Goal: Find contact information: Find contact information

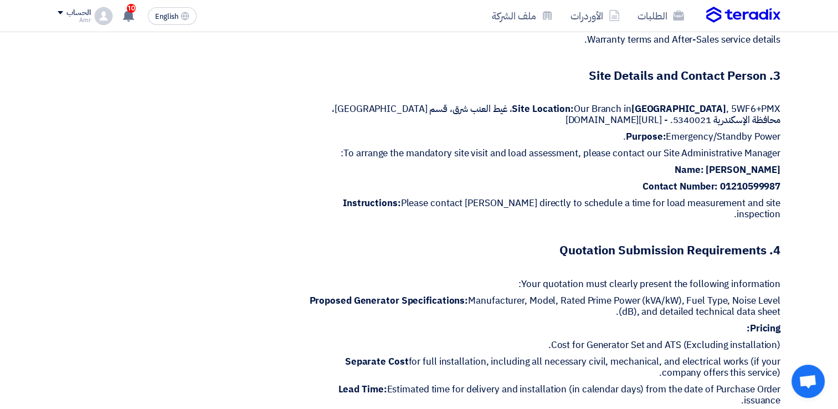
scroll to position [646, 0]
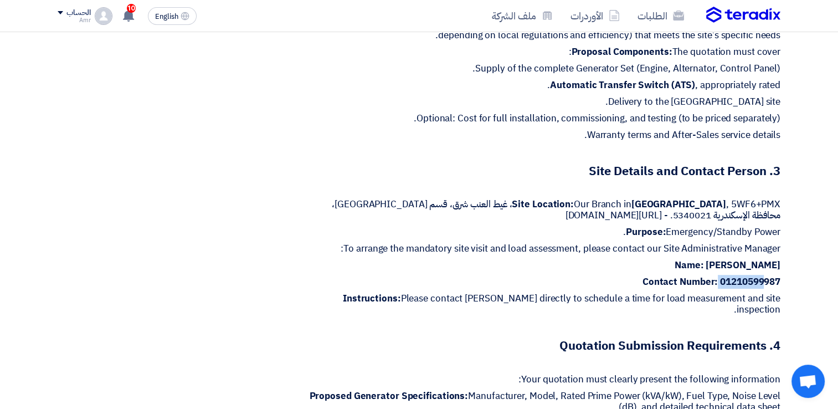
drag, startPoint x: 722, startPoint y: 279, endPoint x: 762, endPoint y: 278, distance: 39.4
click at [762, 278] on p "Contact Number: [PHONE_NUMBER]" at bounding box center [542, 281] width 476 height 11
drag, startPoint x: 762, startPoint y: 278, endPoint x: 777, endPoint y: 280, distance: 15.8
click at [777, 280] on strong "01210599987" at bounding box center [750, 282] width 60 height 14
drag, startPoint x: 782, startPoint y: 280, endPoint x: 720, endPoint y: 279, distance: 62.1
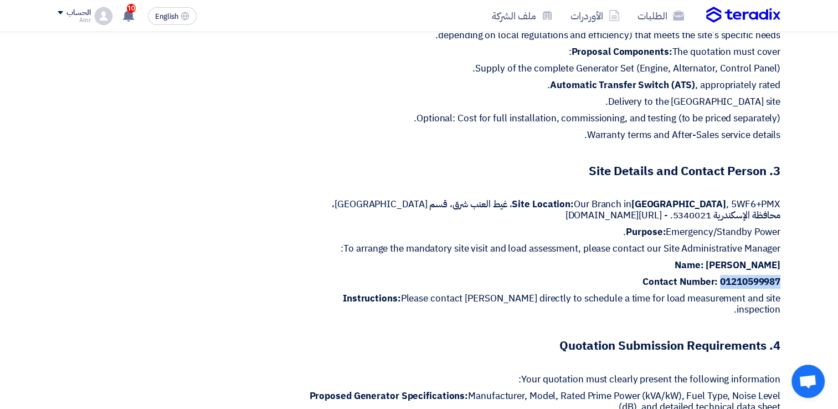
click at [720, 279] on div "Supply and Installation of Emergency Generator Set - [PERSON_NAME] بيانات العمي…" at bounding box center [542, 286] width 493 height 1497
click at [787, 294] on div "Supply and Installation of Emergency Generator Set - [PERSON_NAME] بيانات العمي…" at bounding box center [542, 286] width 493 height 1497
click at [778, 279] on strong "01210599987" at bounding box center [750, 282] width 60 height 14
drag, startPoint x: 778, startPoint y: 279, endPoint x: 761, endPoint y: 278, distance: 17.8
click at [761, 278] on strong "01210599987" at bounding box center [750, 282] width 60 height 14
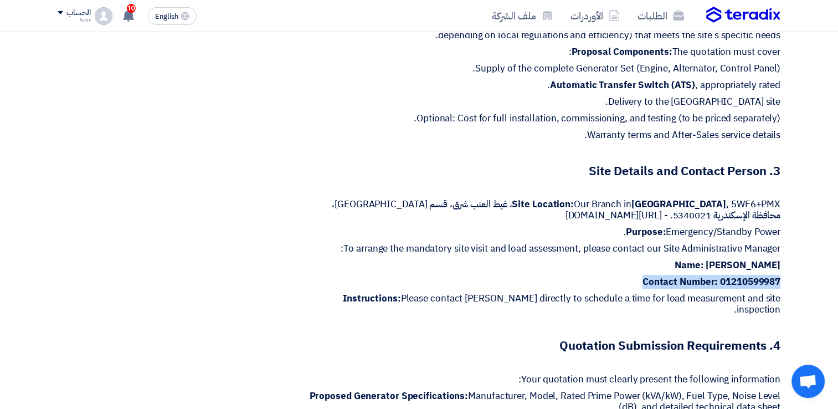
drag, startPoint x: 761, startPoint y: 278, endPoint x: 777, endPoint y: 296, distance: 24.7
click at [777, 296] on p "Instructions: Please contact [PERSON_NAME] directly to schedule a time for load…" at bounding box center [542, 304] width 476 height 22
click at [777, 301] on p "Instructions: Please contact [PERSON_NAME] directly to schedule a time for load…" at bounding box center [542, 304] width 476 height 22
click at [777, 320] on div "1. Introduction and Project Requirement KAYAN "Automotive" is seeking quotation…" at bounding box center [542, 227] width 476 height 797
